Goal: Task Accomplishment & Management: Complete application form

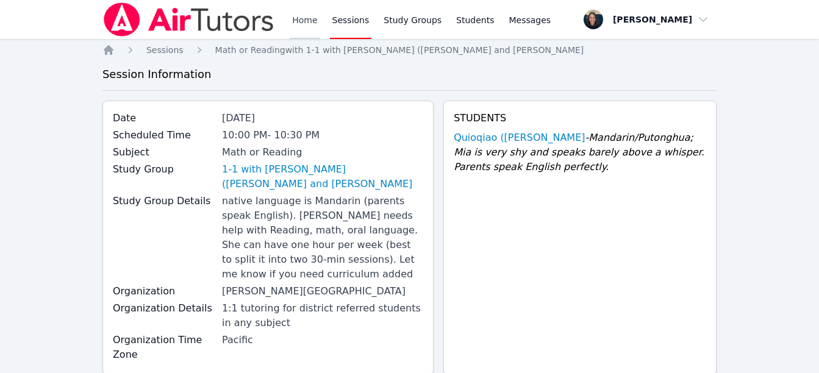
click at [306, 23] on link "Home" at bounding box center [305, 19] width 30 height 39
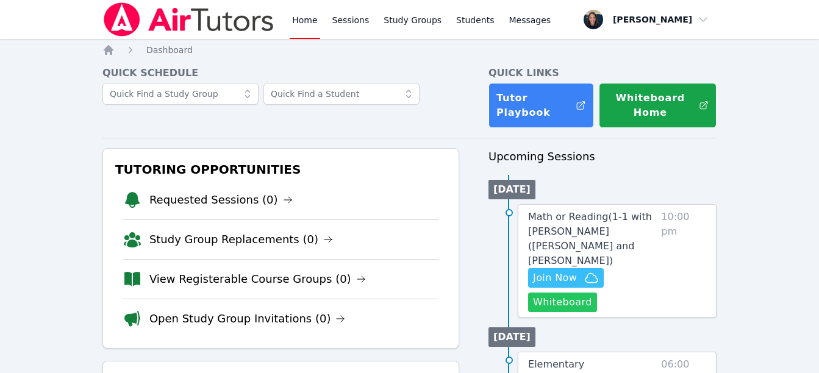
click at [577, 294] on button "Whiteboard" at bounding box center [562, 303] width 69 height 20
click at [555, 271] on span "Join Now" at bounding box center [555, 278] width 44 height 15
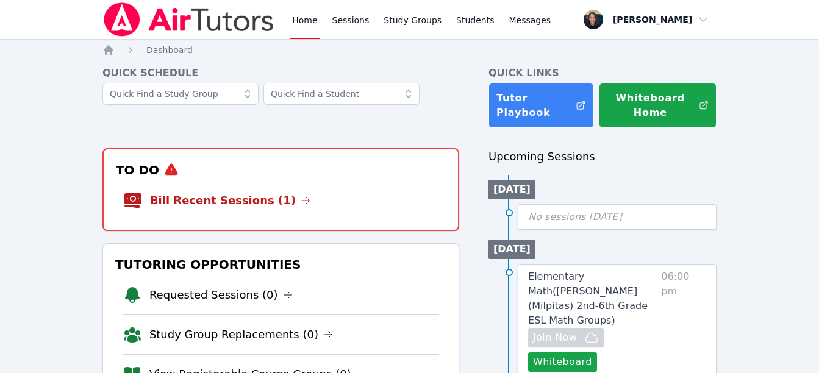
click at [195, 201] on link "Bill Recent Sessions (1)" at bounding box center [230, 200] width 160 height 17
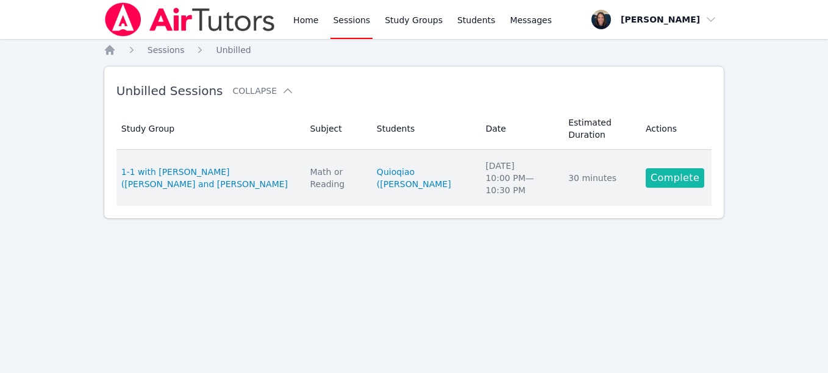
click at [667, 172] on link "Complete" at bounding box center [675, 178] width 59 height 20
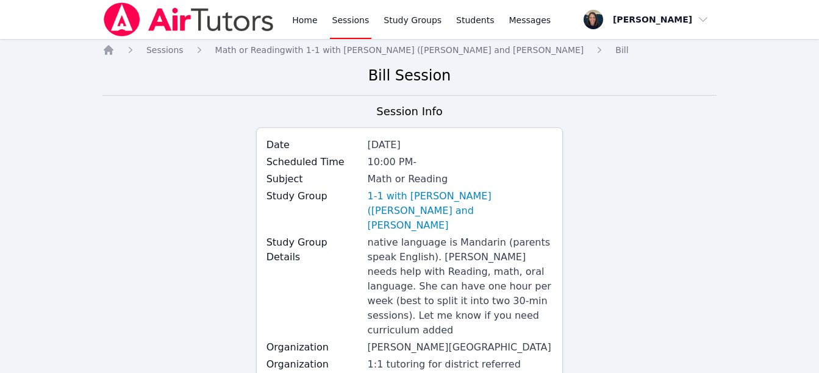
scroll to position [326, 0]
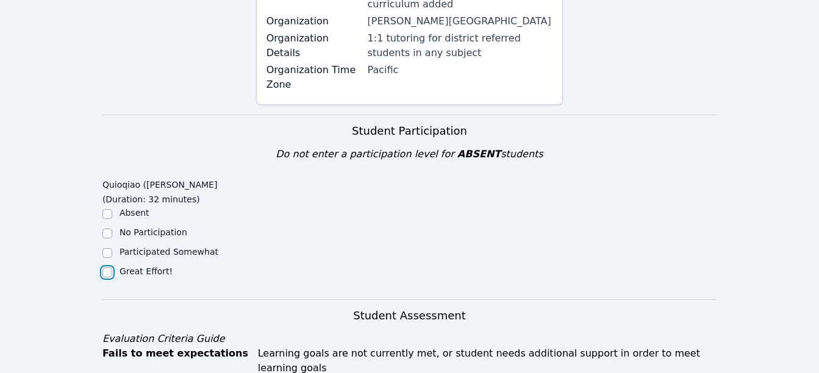
click at [107, 268] on input "Great Effort!" at bounding box center [107, 273] width 10 height 10
checkbox input "true"
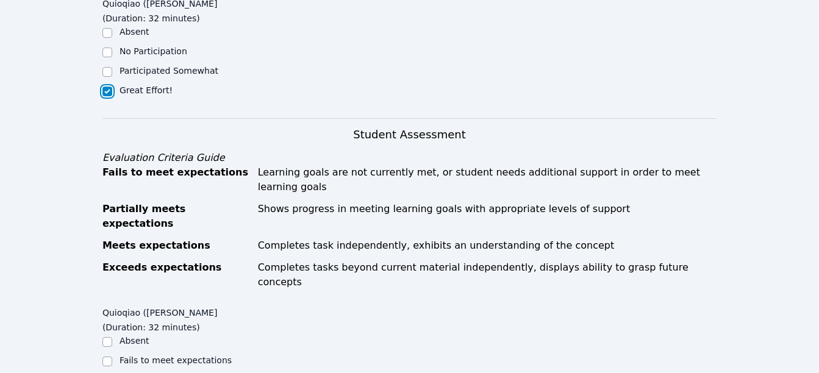
scroll to position [546, 0]
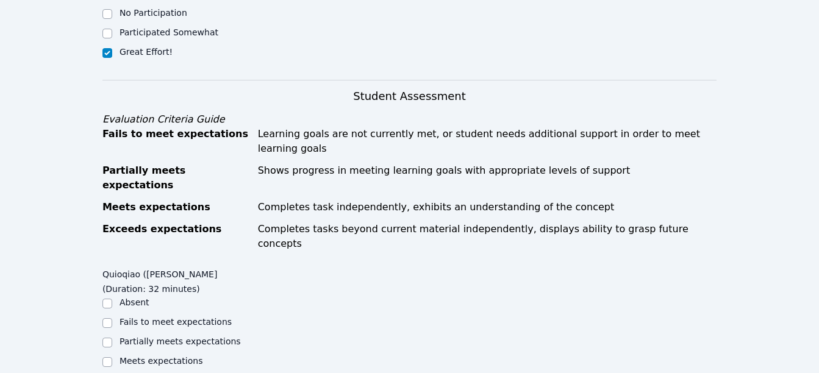
checkbox input "true"
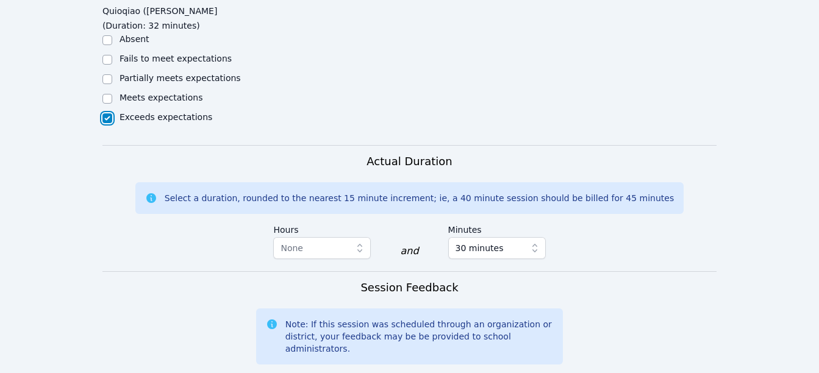
scroll to position [817, 0]
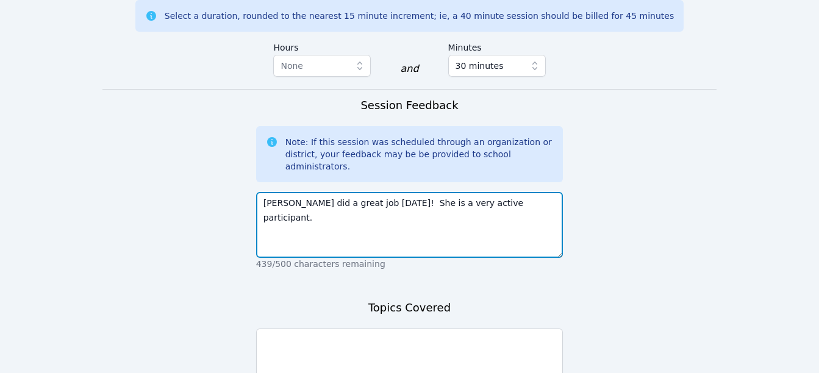
scroll to position [994, 0]
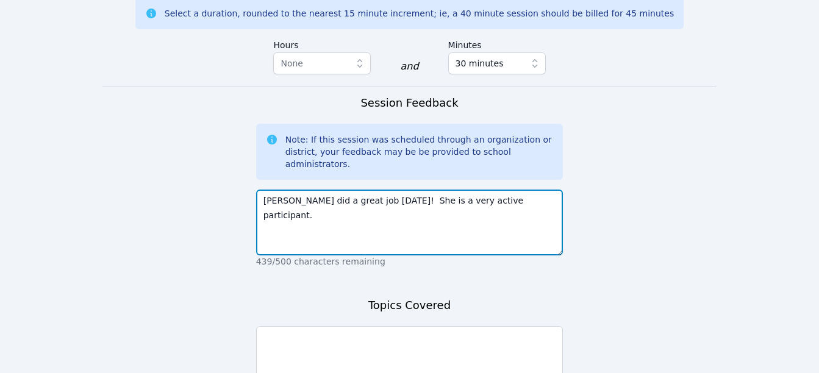
type textarea "[PERSON_NAME] did a great job [DATE]! She is a very active participant."
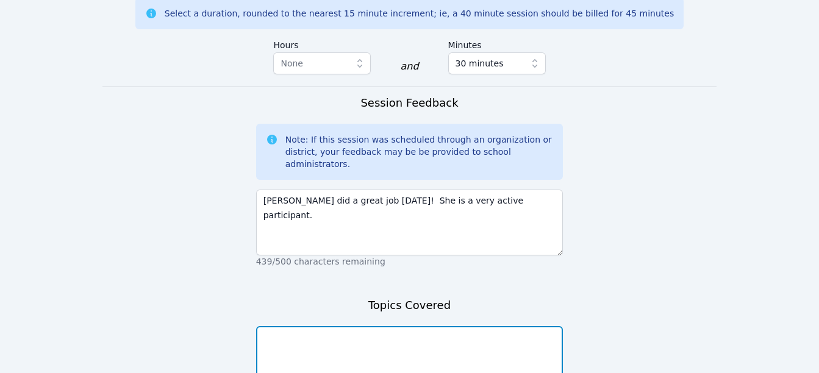
click at [444, 326] on textarea at bounding box center [409, 359] width 307 height 66
type textarea "Fluency; sight words; science of reading beginning blends"
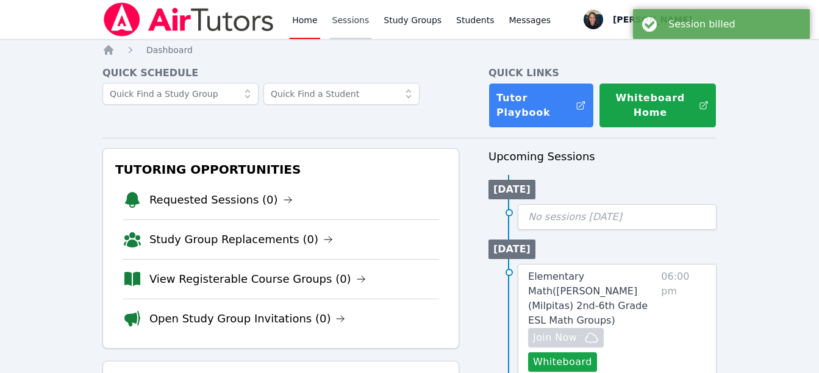
click at [353, 21] on link "Sessions" at bounding box center [351, 19] width 42 height 39
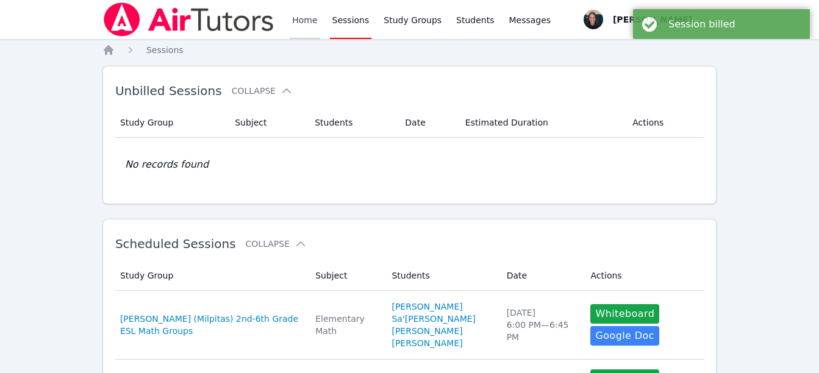
click at [300, 23] on link "Home" at bounding box center [305, 19] width 30 height 39
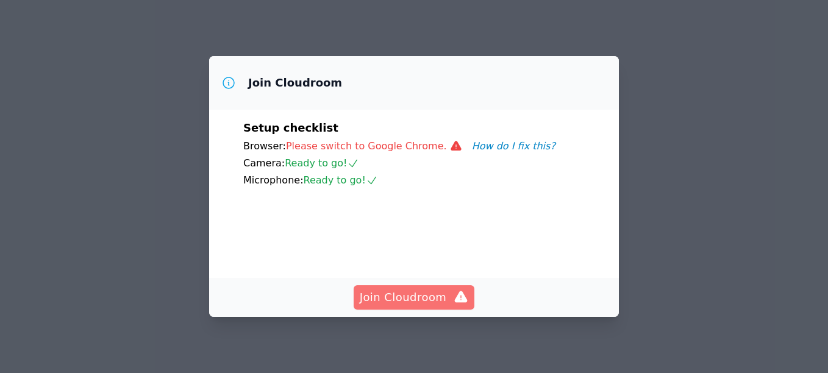
click at [433, 297] on span "Join Cloudroom" at bounding box center [414, 297] width 109 height 17
